Goal: Find specific page/section: Find specific page/section

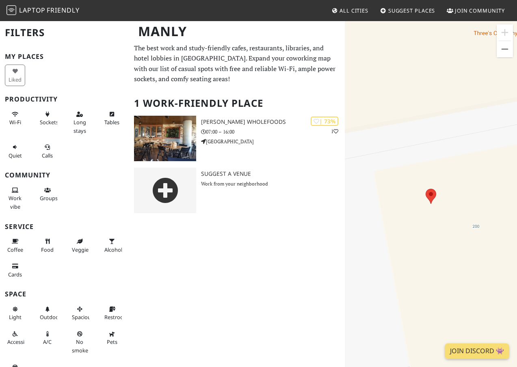
click at [208, 59] on p "The best work and study-friendly cafes, restaurants, libraries, and hotel lobbi…" at bounding box center [237, 63] width 206 height 41
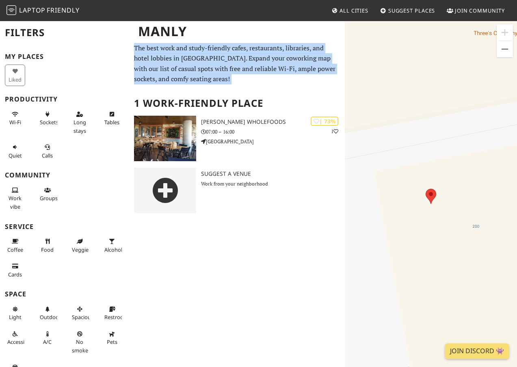
click at [208, 59] on p "The best work and study-friendly cafes, restaurants, libraries, and hotel lobbi…" at bounding box center [237, 63] width 206 height 41
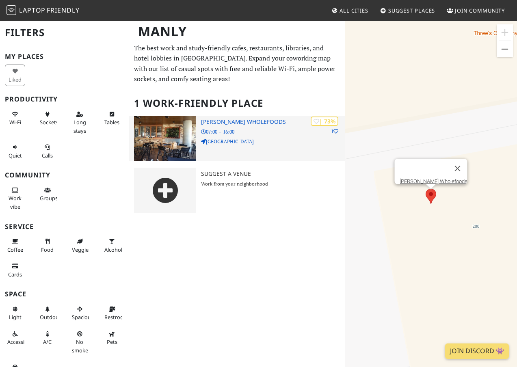
click at [235, 120] on h3 "[PERSON_NAME] Wholefoods" at bounding box center [273, 122] width 144 height 7
